Goal: Task Accomplishment & Management: Use online tool/utility

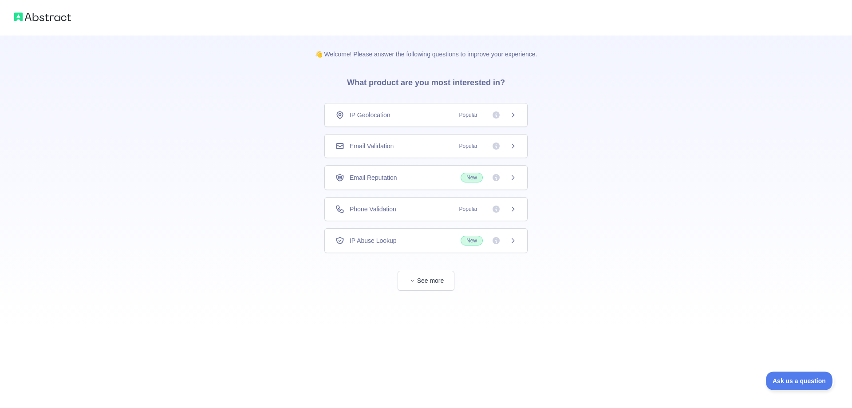
click at [424, 118] on div "IP Geolocation Popular" at bounding box center [426, 115] width 181 height 9
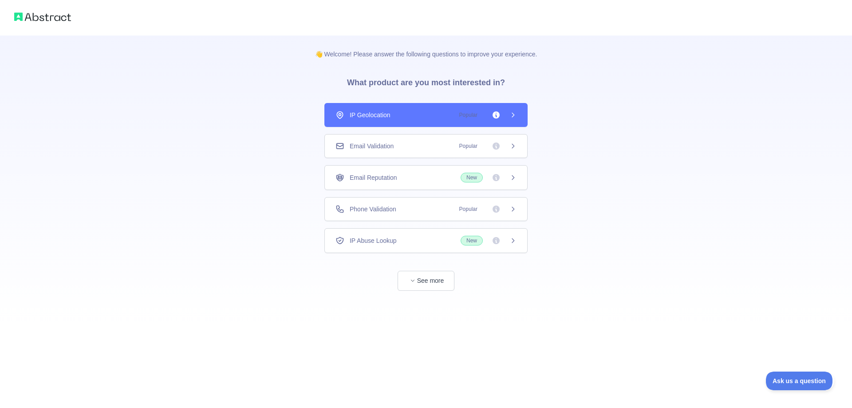
click at [419, 145] on div "👋 Welcome! Please answer the following questions to improve your experience. Wh…" at bounding box center [426, 204] width 852 height 408
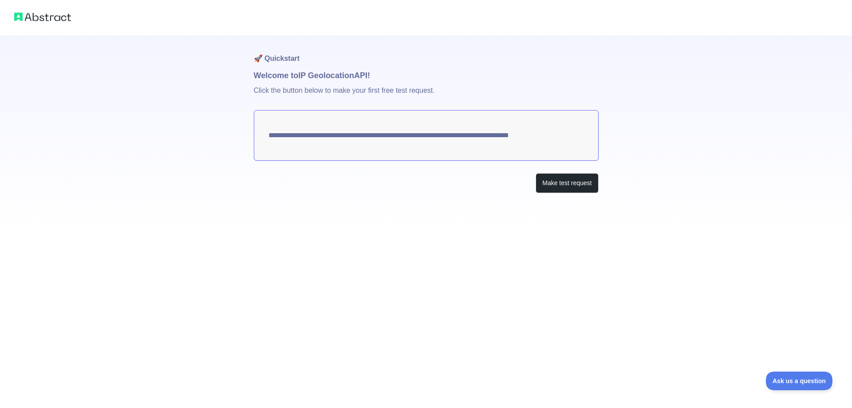
type textarea "**********"
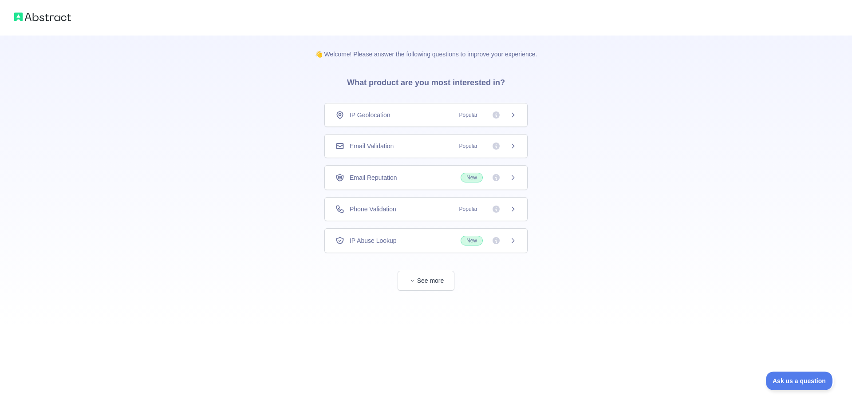
click at [421, 147] on div "Email Validation Popular" at bounding box center [426, 146] width 181 height 9
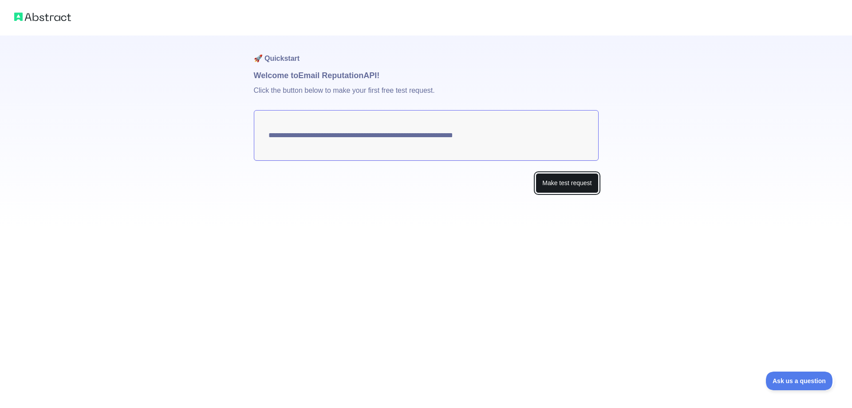
click at [570, 187] on button "Make test request" at bounding box center [567, 183] width 63 height 20
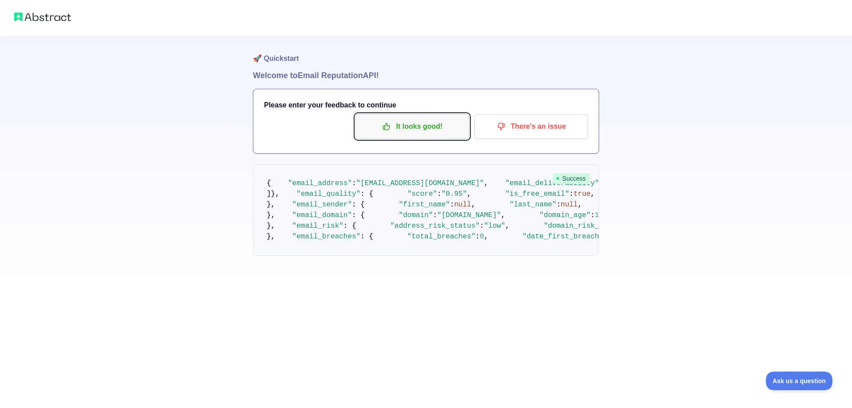
click at [404, 132] on p "It looks good!" at bounding box center [412, 126] width 100 height 15
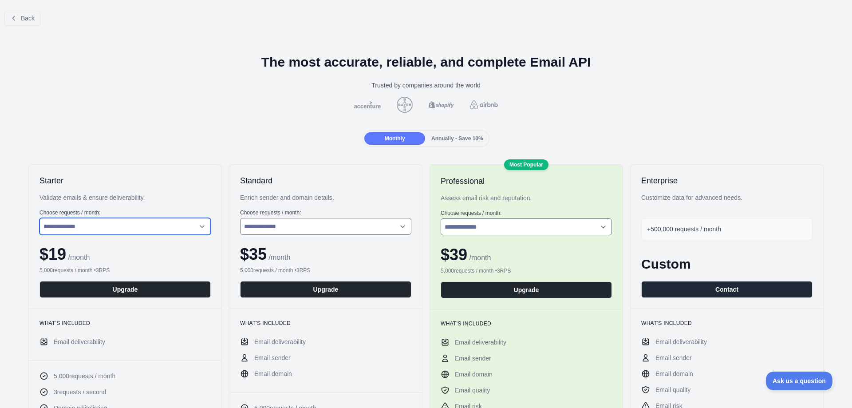
click at [40, 218] on select "**********" at bounding box center [125, 226] width 171 height 17
click at [103, 229] on select "**********" at bounding box center [125, 226] width 171 height 17
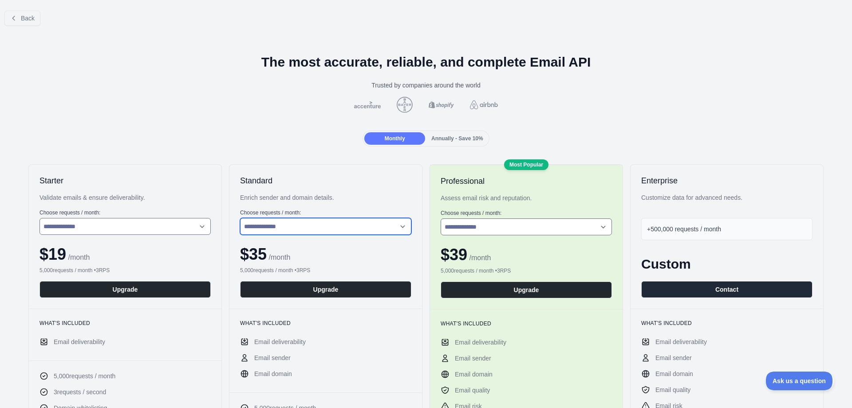
click at [240, 218] on select "**********" at bounding box center [325, 226] width 171 height 17
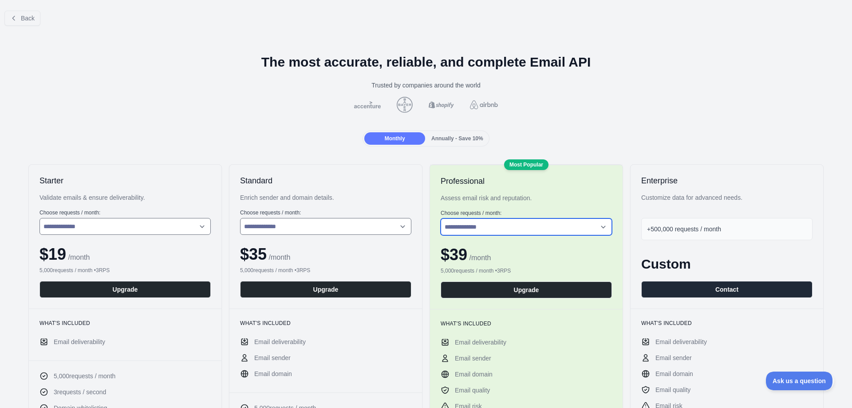
click at [441, 218] on select "**********" at bounding box center [526, 226] width 171 height 17
drag, startPoint x: 375, startPoint y: 226, endPoint x: 709, endPoint y: 235, distance: 334.5
click at [709, 235] on div "+500,000 requests / month" at bounding box center [727, 229] width 171 height 22
click at [714, 227] on span "+500,000 requests / month" at bounding box center [684, 229] width 74 height 7
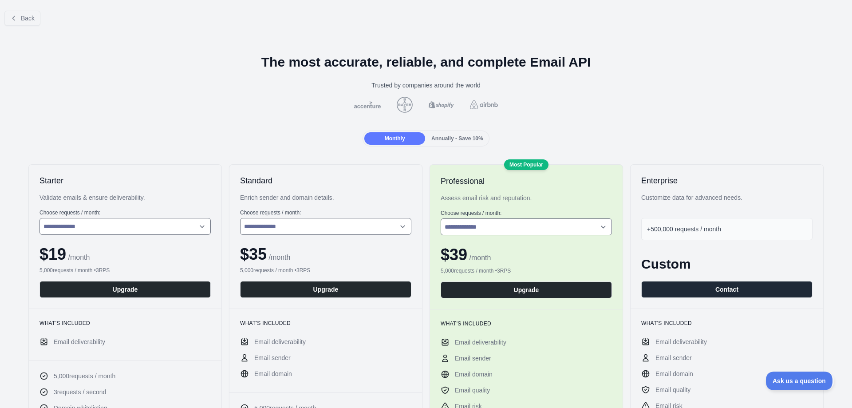
click at [740, 230] on div "+500,000 requests / month" at bounding box center [727, 229] width 171 height 22
click at [473, 137] on span "Annually - Save 10%" at bounding box center [458, 138] width 52 height 6
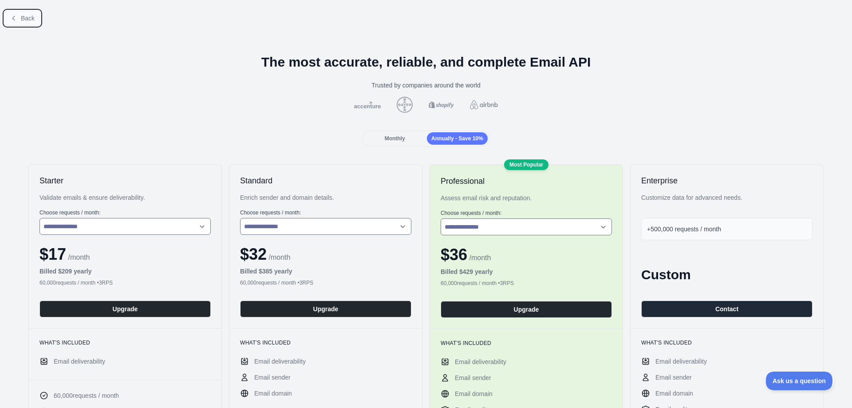
click at [21, 19] on span "Back" at bounding box center [28, 18] width 14 height 7
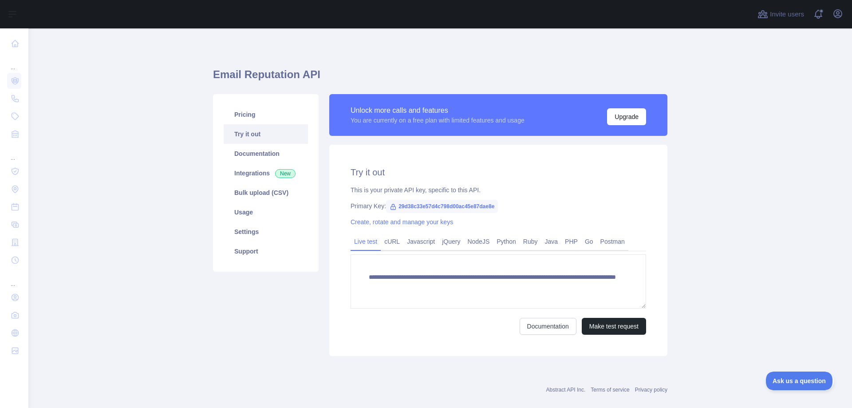
click at [392, 210] on icon at bounding box center [393, 206] width 7 height 7
drag, startPoint x: 396, startPoint y: 205, endPoint x: 492, endPoint y: 206, distance: 96.4
click at [492, 206] on span "29d38c33e57d4c798d00ac45e87dae8e" at bounding box center [442, 206] width 112 height 13
copy span "29d38c33e57d4c798d00ac45e87dae8e"
click at [385, 246] on link "cURL" at bounding box center [392, 241] width 23 height 14
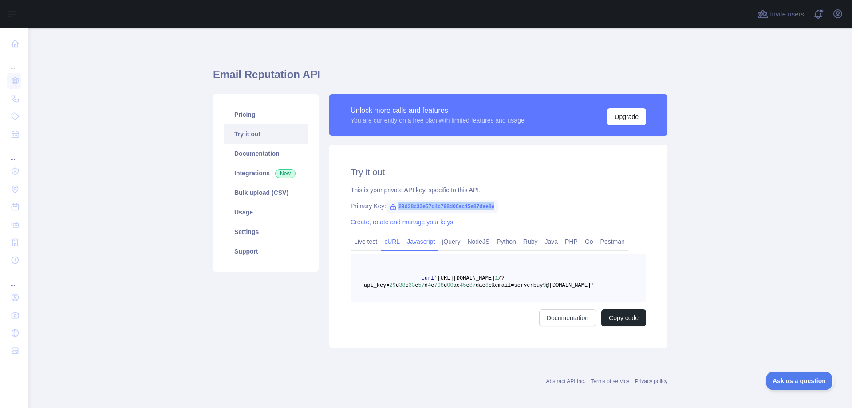
click at [412, 246] on link "Javascript" at bounding box center [421, 241] width 35 height 14
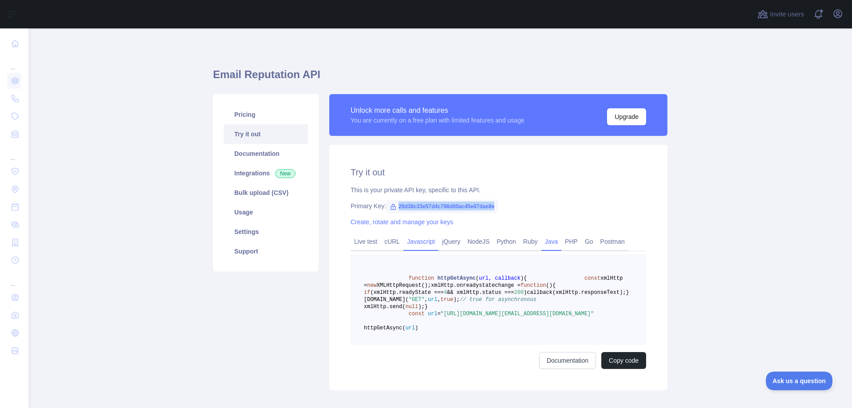
click at [546, 241] on link "Java" at bounding box center [552, 241] width 20 height 14
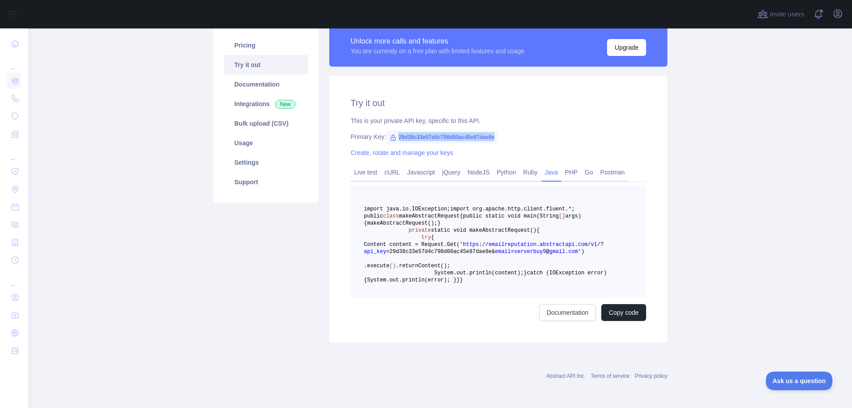
scroll to position [112, 0]
click at [427, 165] on link "Javascript" at bounding box center [421, 172] width 35 height 14
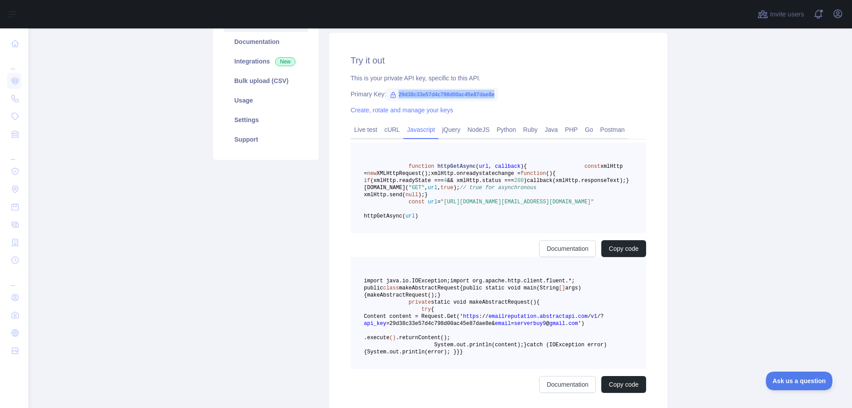
scroll to position [91, 0]
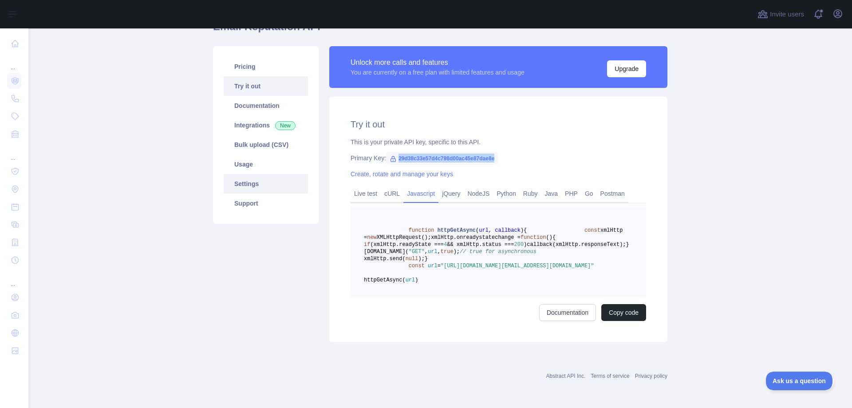
click at [264, 174] on link "Settings" at bounding box center [266, 184] width 84 height 20
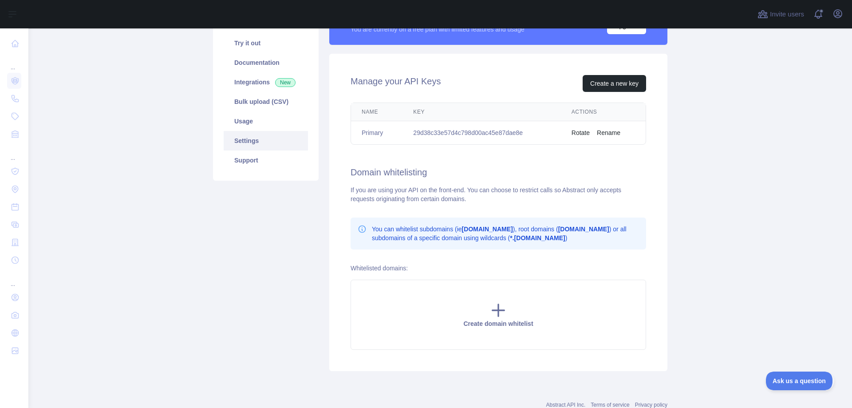
click at [585, 133] on button "Rotate" at bounding box center [581, 132] width 18 height 9
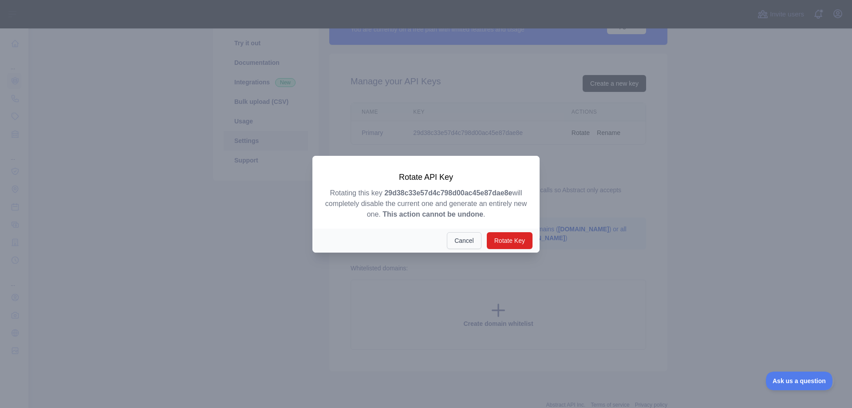
click at [466, 243] on button "Cancel" at bounding box center [464, 240] width 35 height 17
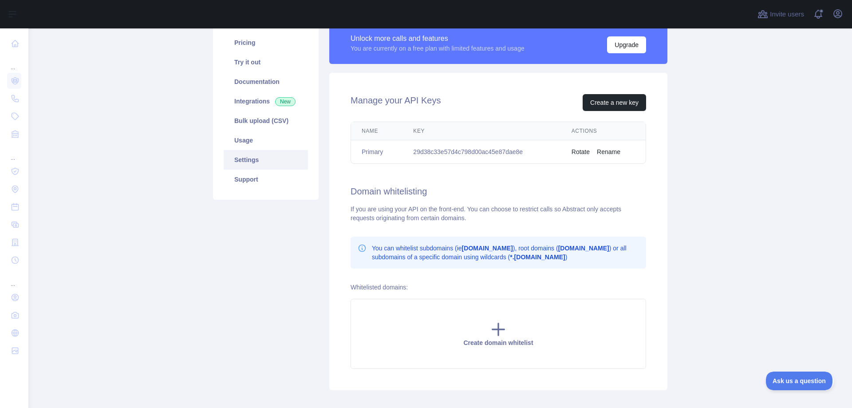
scroll to position [56, 0]
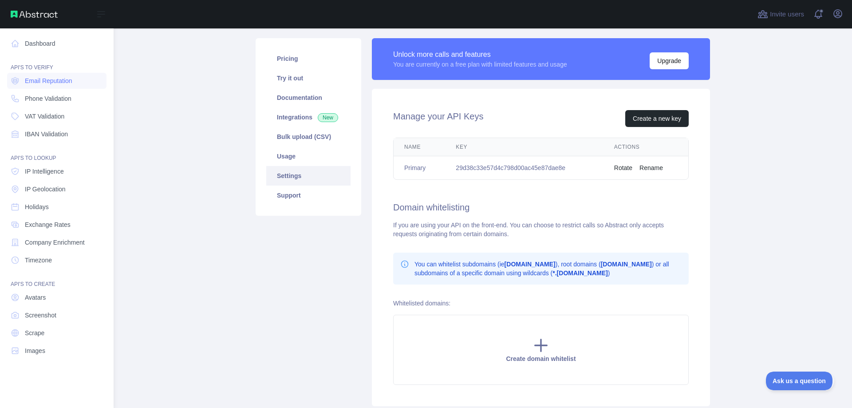
click at [0, 20] on div "Open sidebar" at bounding box center [57, 14] width 114 height 28
